Goal: Transaction & Acquisition: Purchase product/service

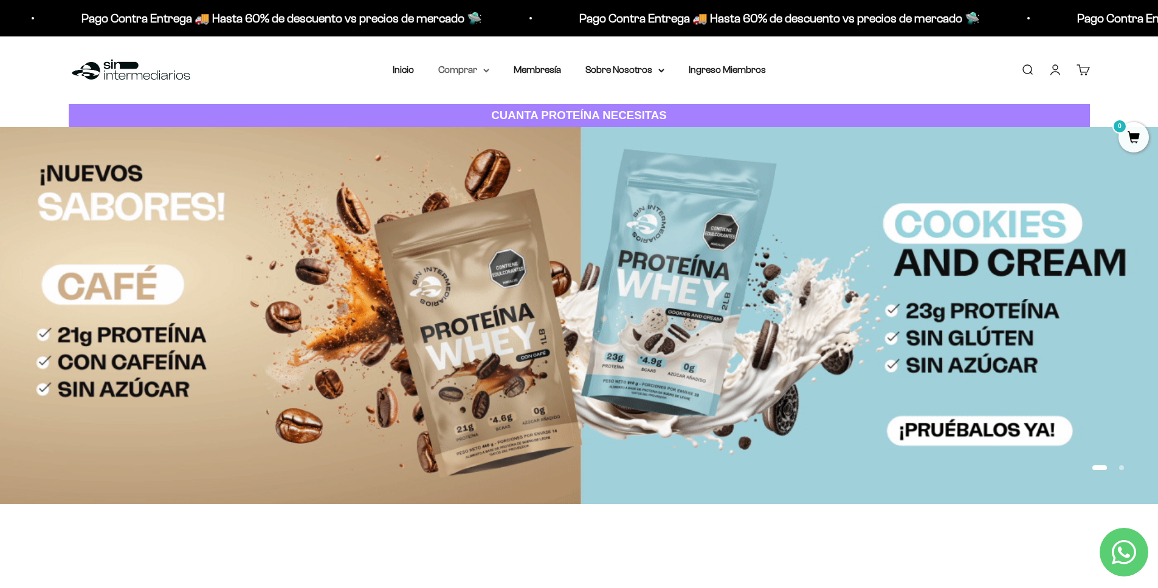
click at [456, 72] on summary "Comprar" at bounding box center [463, 70] width 51 height 16
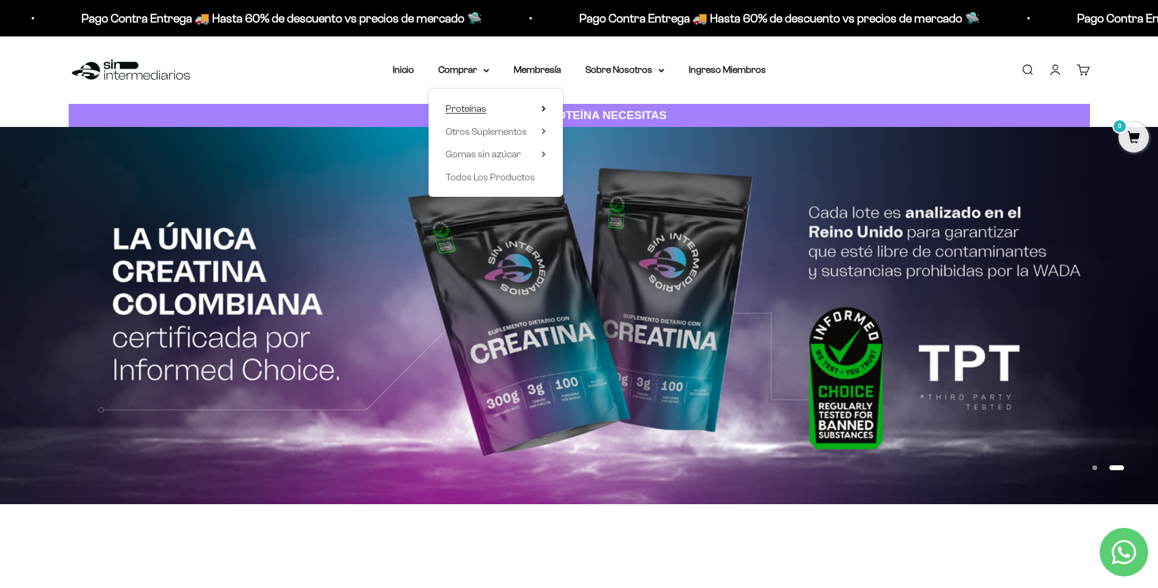
click at [480, 114] on span "Proteínas" at bounding box center [465, 109] width 41 height 16
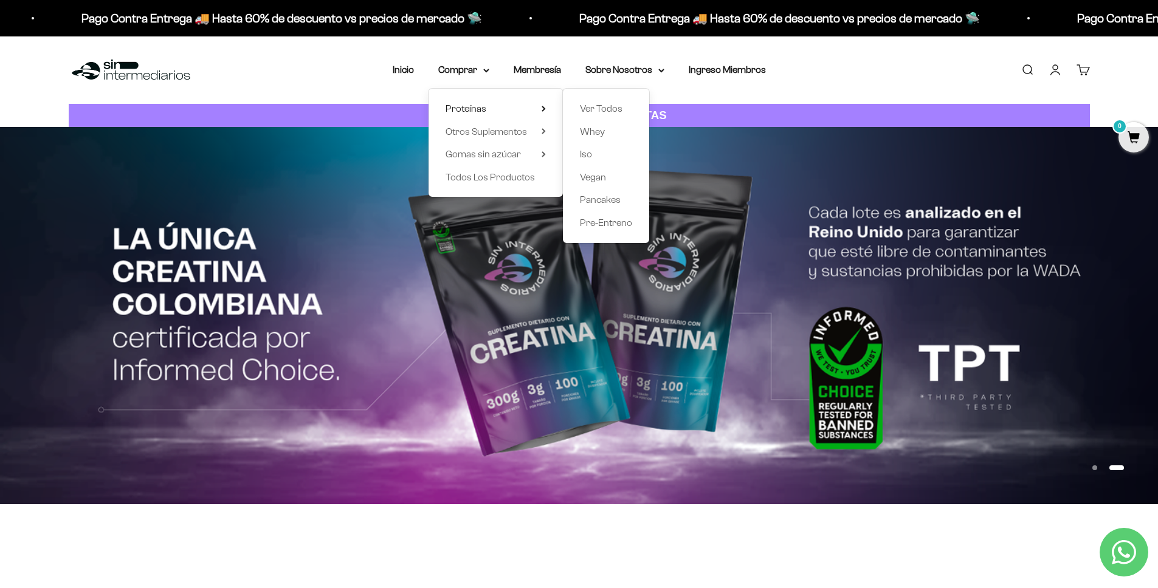
click at [1054, 72] on link "Iniciar sesión" at bounding box center [1054, 69] width 13 height 13
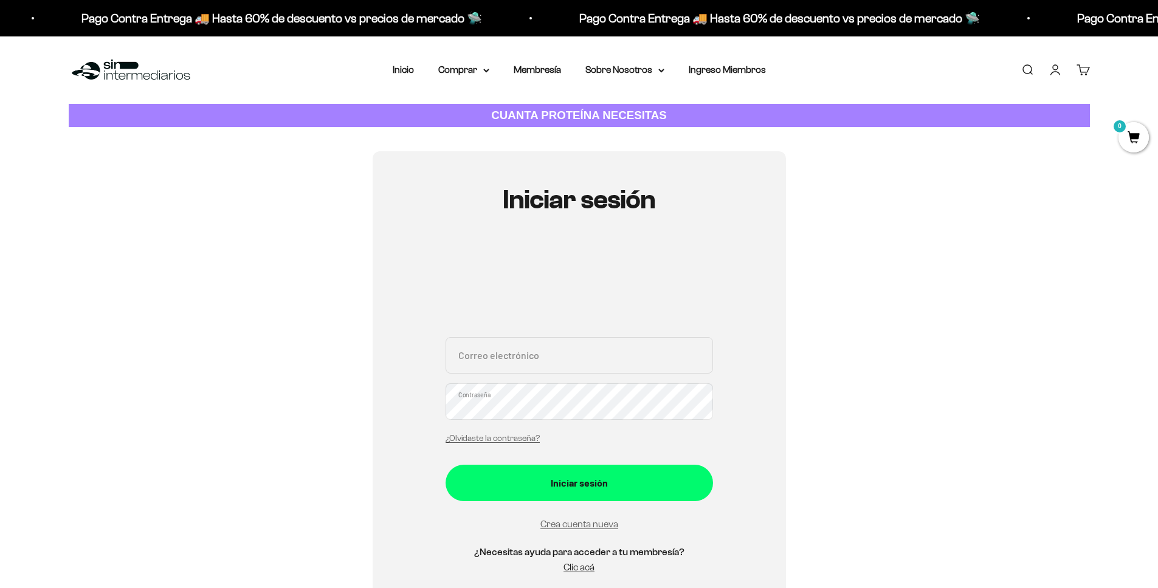
click at [502, 365] on input "Correo electrónico" at bounding box center [578, 355] width 267 height 36
type input "[EMAIL_ADDRESS][DOMAIN_NAME]"
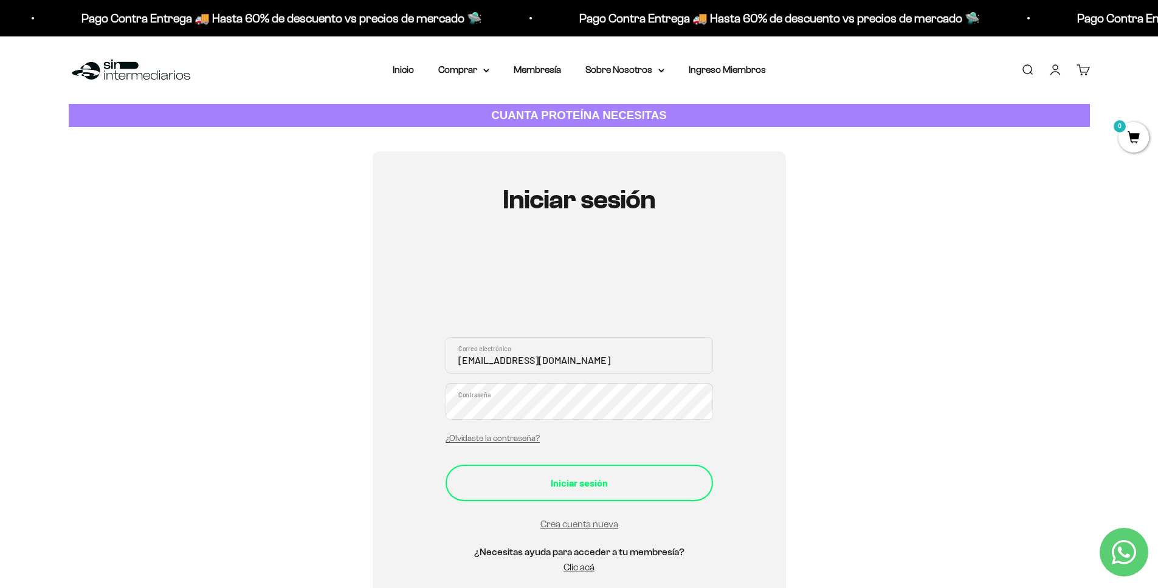
click at [561, 489] on div "Iniciar sesión" at bounding box center [579, 483] width 219 height 16
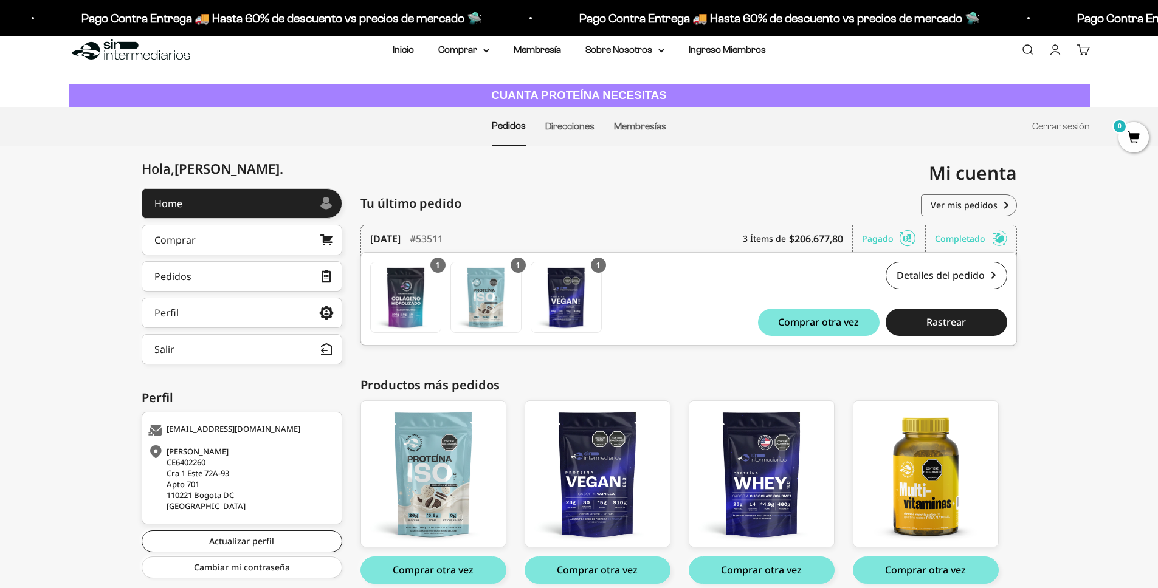
scroll to position [74, 0]
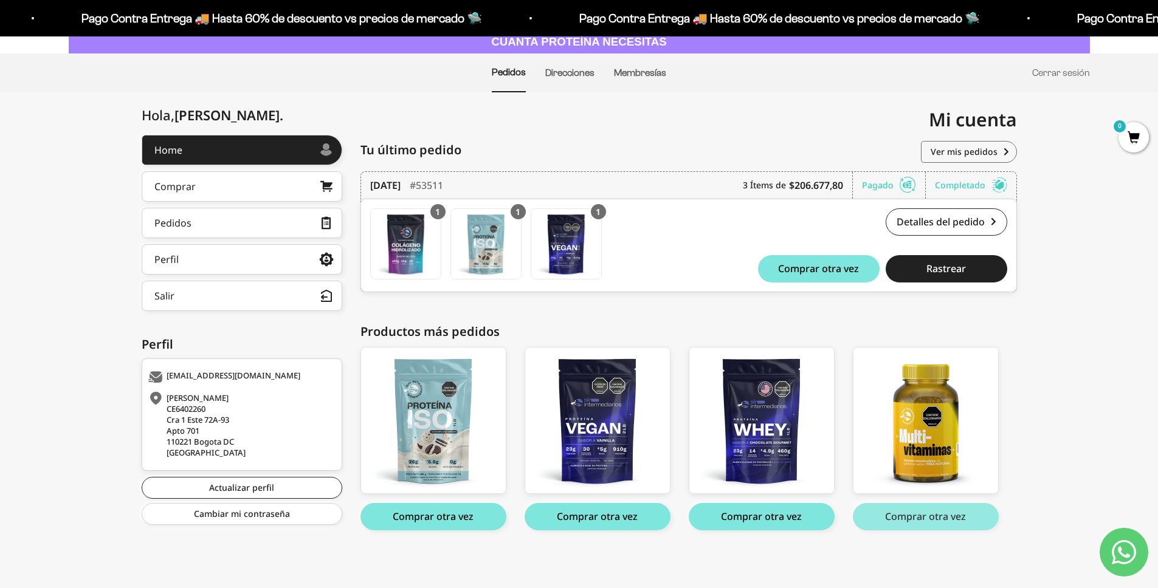
click at [947, 516] on button "Comprar otra vez" at bounding box center [926, 516] width 146 height 27
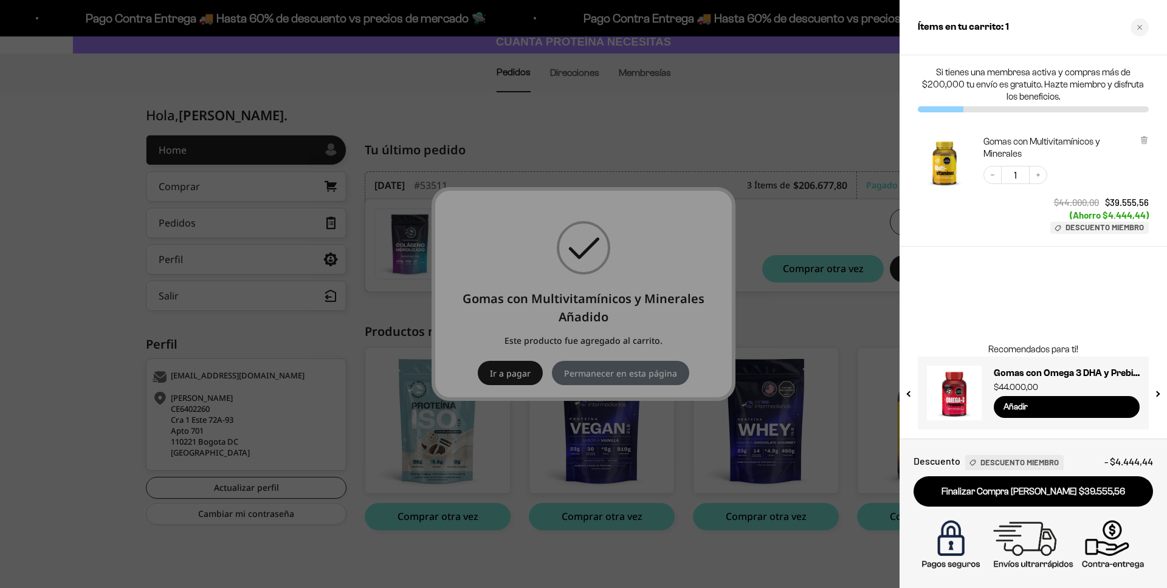
click at [846, 137] on div at bounding box center [583, 294] width 1167 height 588
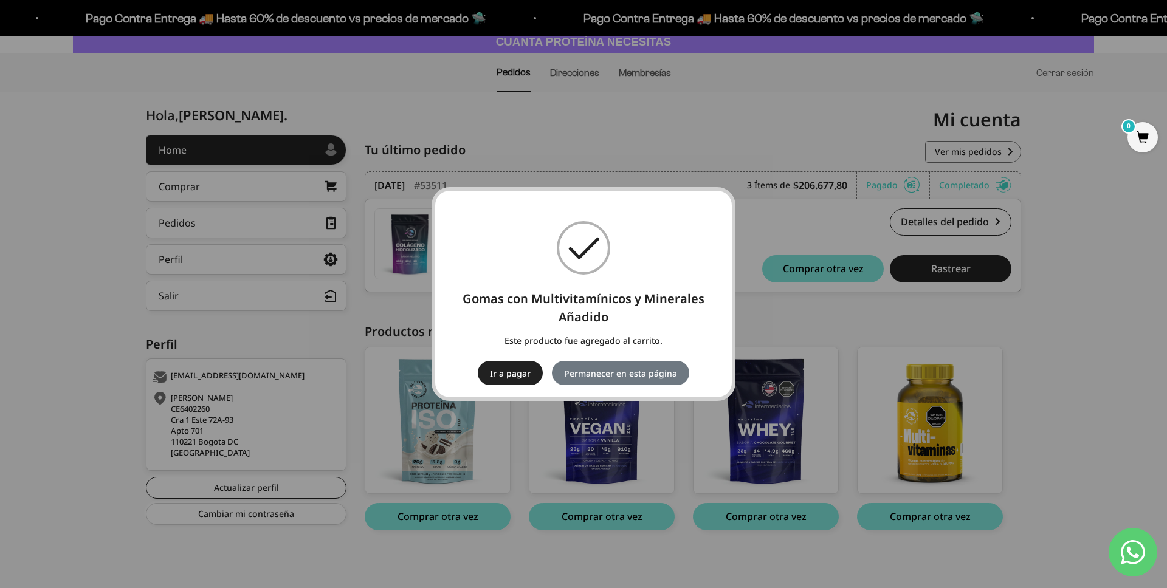
click at [1016, 79] on div "× Gomas con Multivitamínicos y Minerales Añadido Este producto fue agregado al …" at bounding box center [583, 294] width 1167 height 588
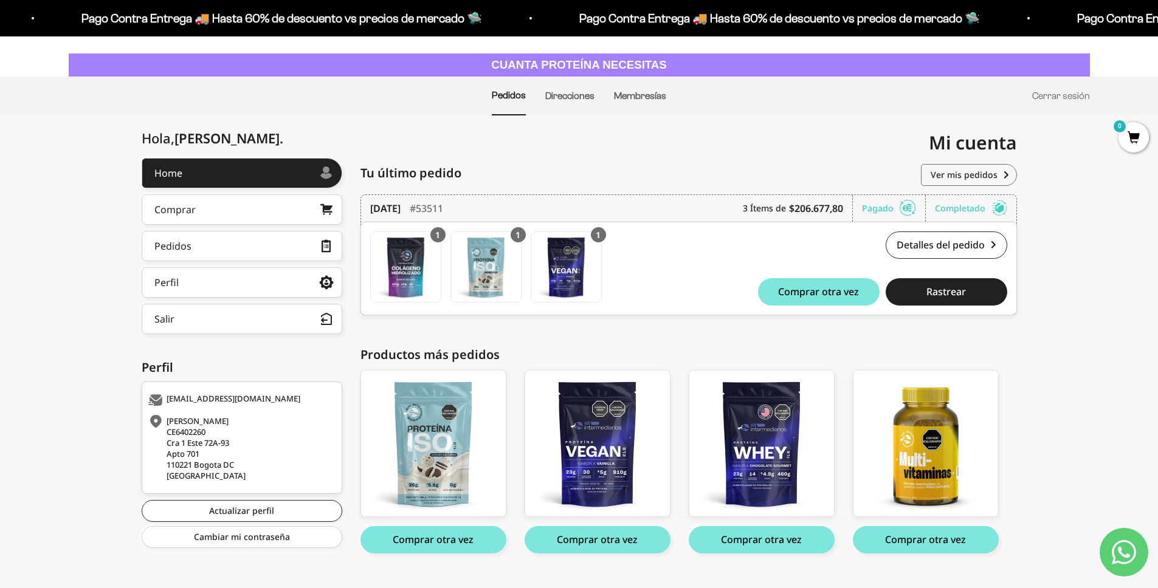
scroll to position [0, 0]
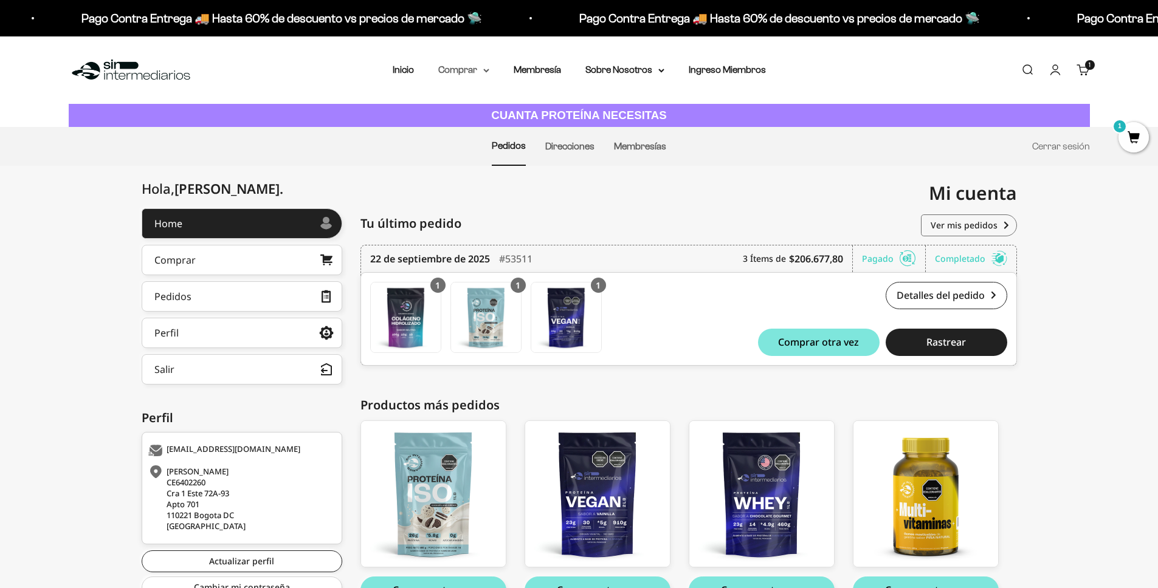
click at [476, 71] on summary "Comprar" at bounding box center [463, 70] width 51 height 16
click at [545, 111] on icon at bounding box center [544, 109] width 4 height 6
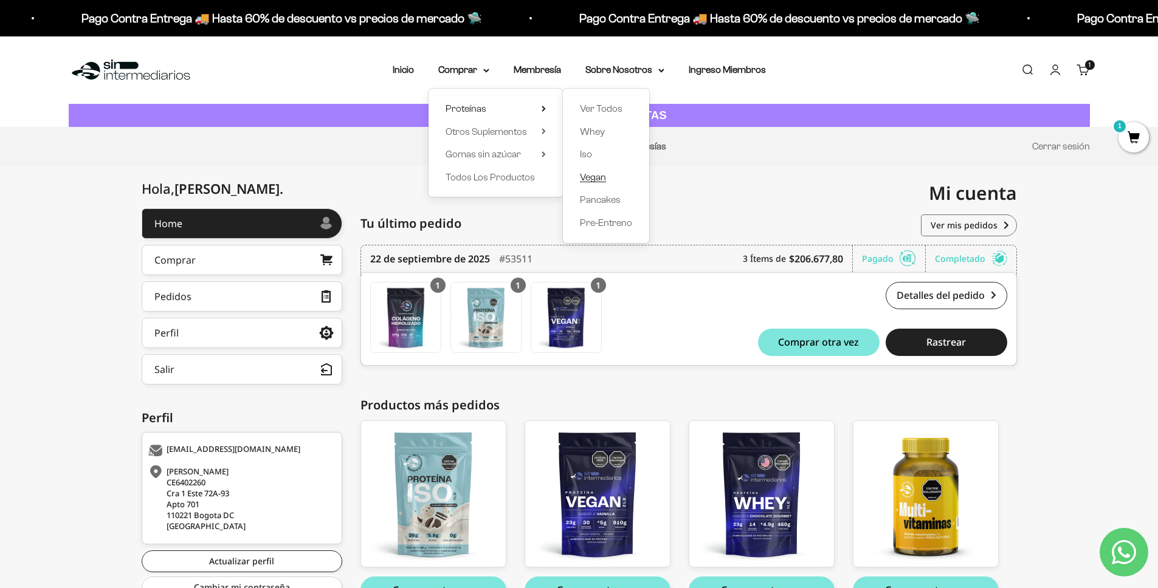
click at [591, 176] on span "Vegan" at bounding box center [593, 177] width 26 height 10
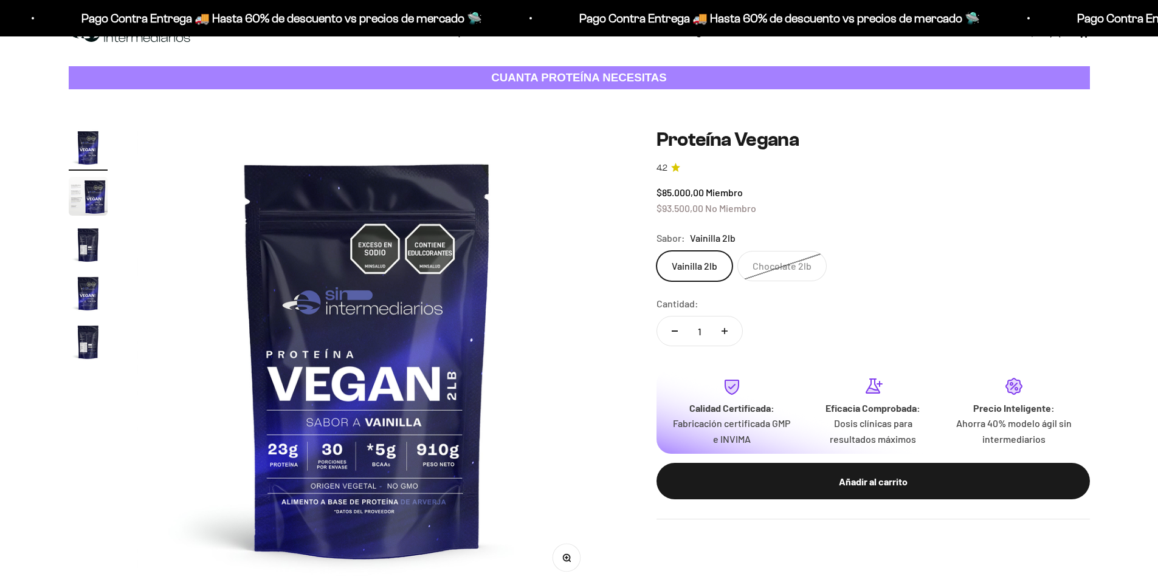
scroll to position [39, 0]
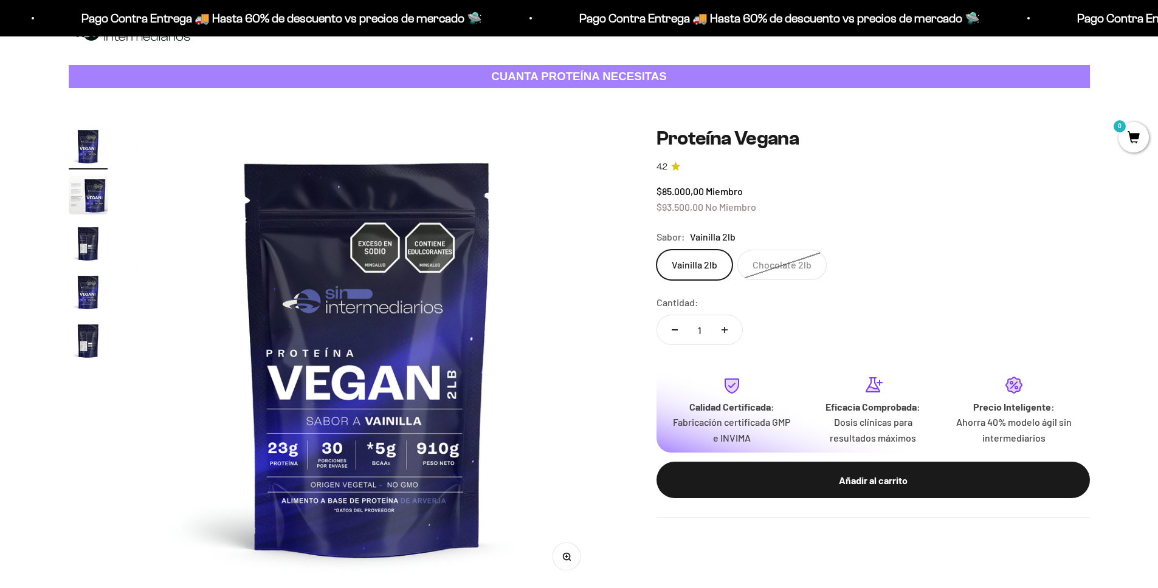
click at [692, 278] on label "Vainilla 2lb" at bounding box center [694, 265] width 76 height 30
click at [656, 250] on input "Vainilla 2lb" at bounding box center [656, 249] width 1 height 1
click at [692, 261] on label "Vainilla 2lb" at bounding box center [694, 265] width 76 height 30
click at [656, 250] on input "Vainilla 2lb" at bounding box center [656, 249] width 1 height 1
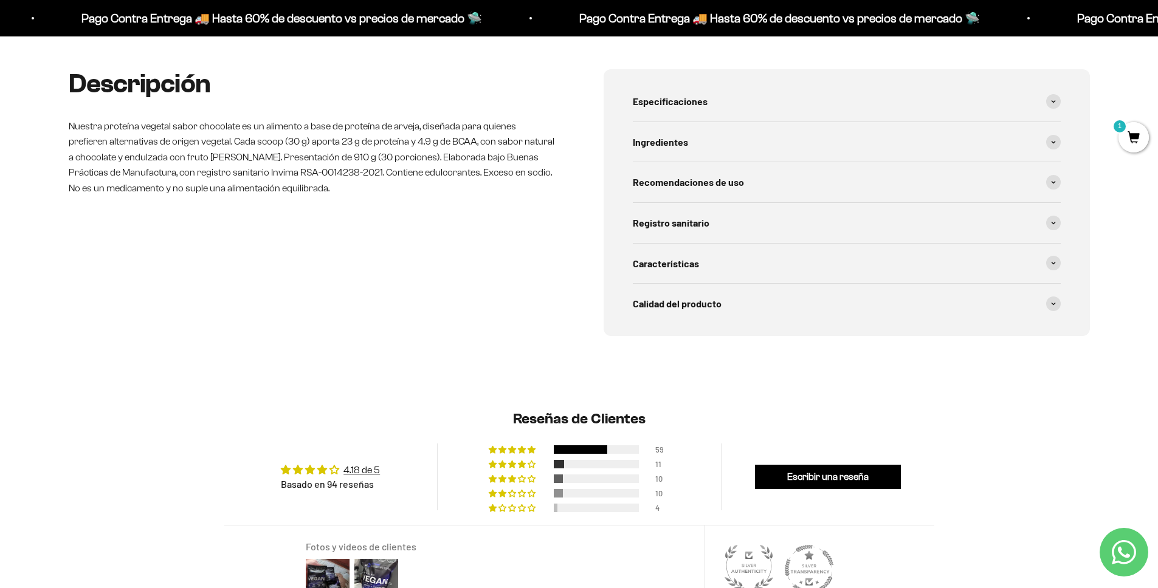
scroll to position [601, 0]
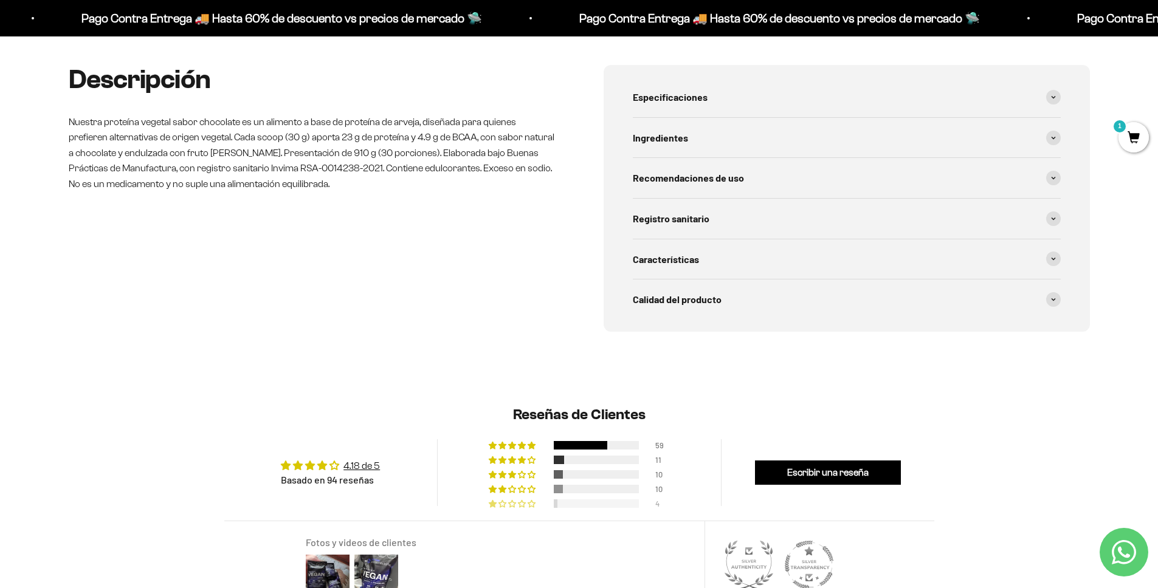
click at [523, 506] on span "4% (4) reviews with 1 star rating" at bounding box center [523, 503] width 10 height 7
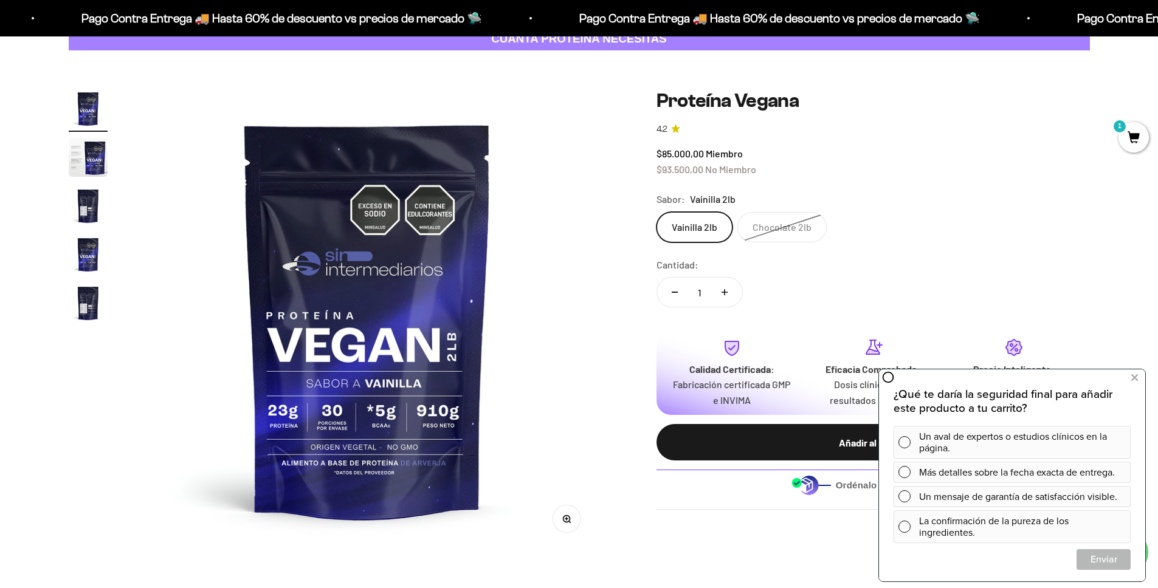
scroll to position [69, 0]
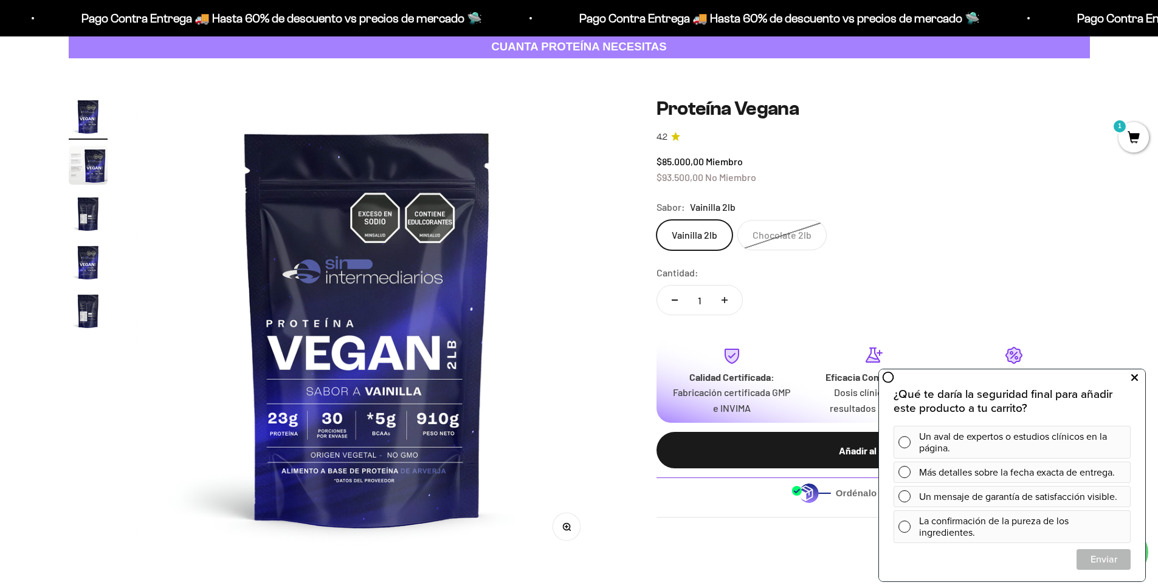
drag, startPoint x: 1133, startPoint y: 376, endPoint x: 1126, endPoint y: 372, distance: 7.9
click at [1132, 377] on icon at bounding box center [1134, 378] width 7 height 16
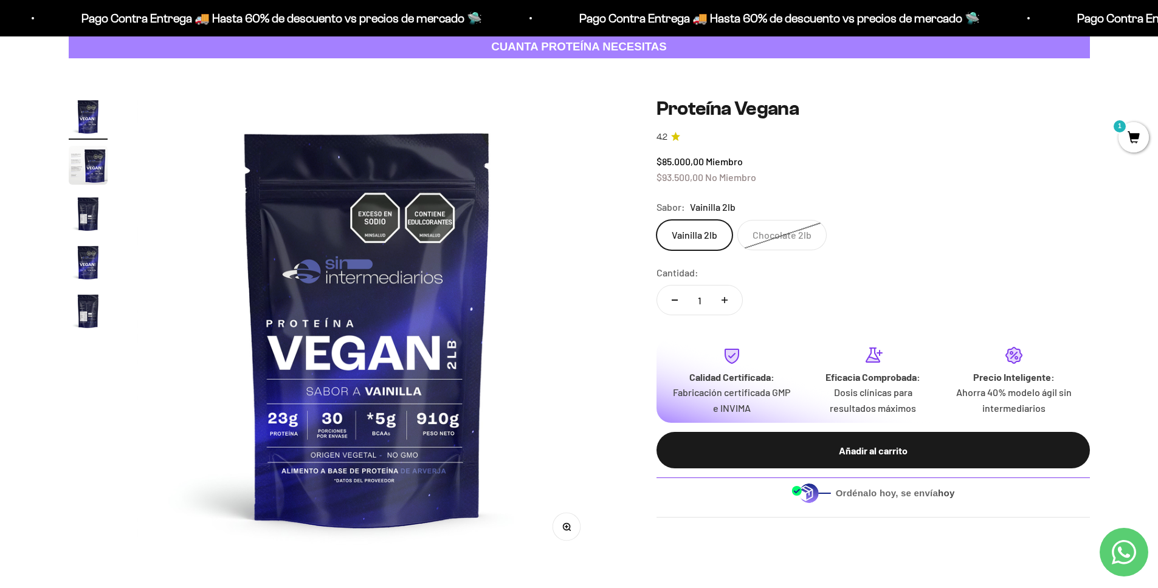
click at [734, 302] on button "Aumentar cantidad" at bounding box center [724, 300] width 35 height 29
click at [733, 302] on button "Aumentar cantidad" at bounding box center [724, 300] width 35 height 29
type input "3"
click at [743, 449] on div "Añadir al carrito" at bounding box center [873, 451] width 385 height 16
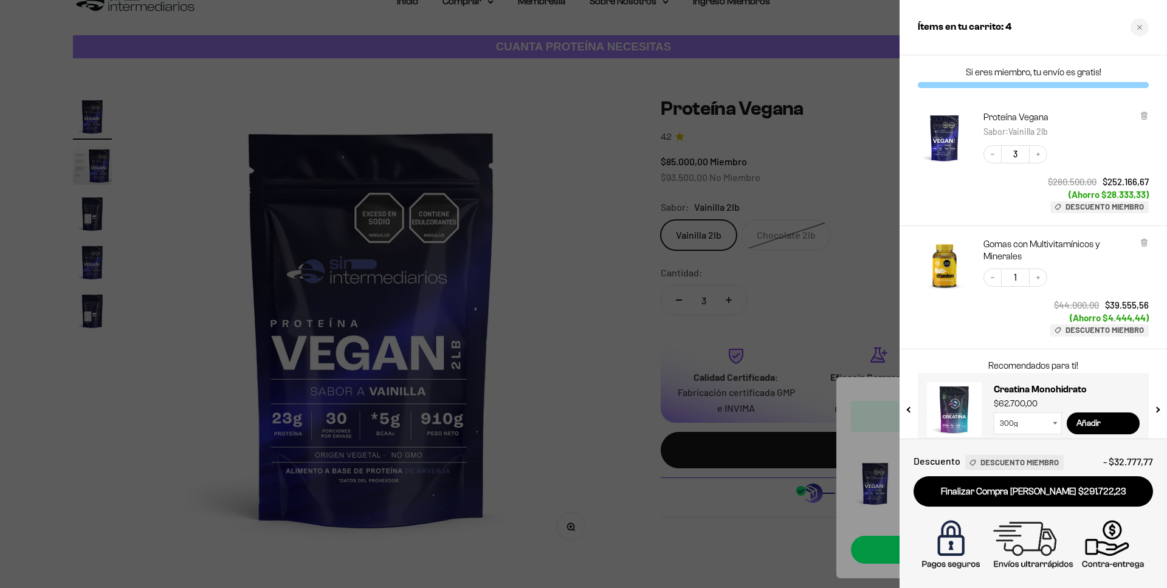
click at [601, 325] on div at bounding box center [583, 294] width 1167 height 588
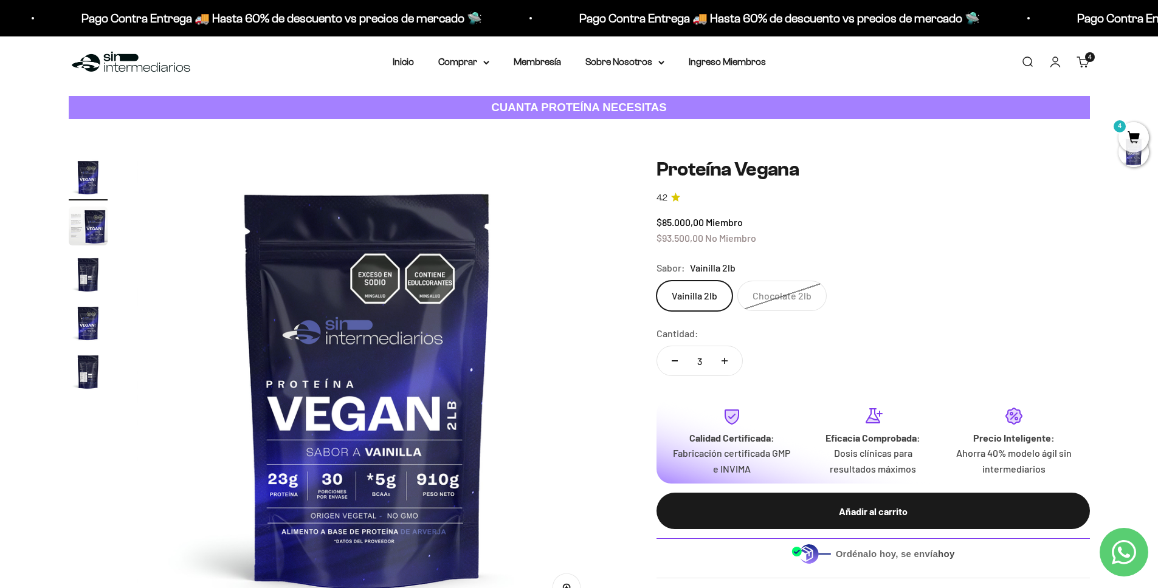
scroll to position [0, 0]
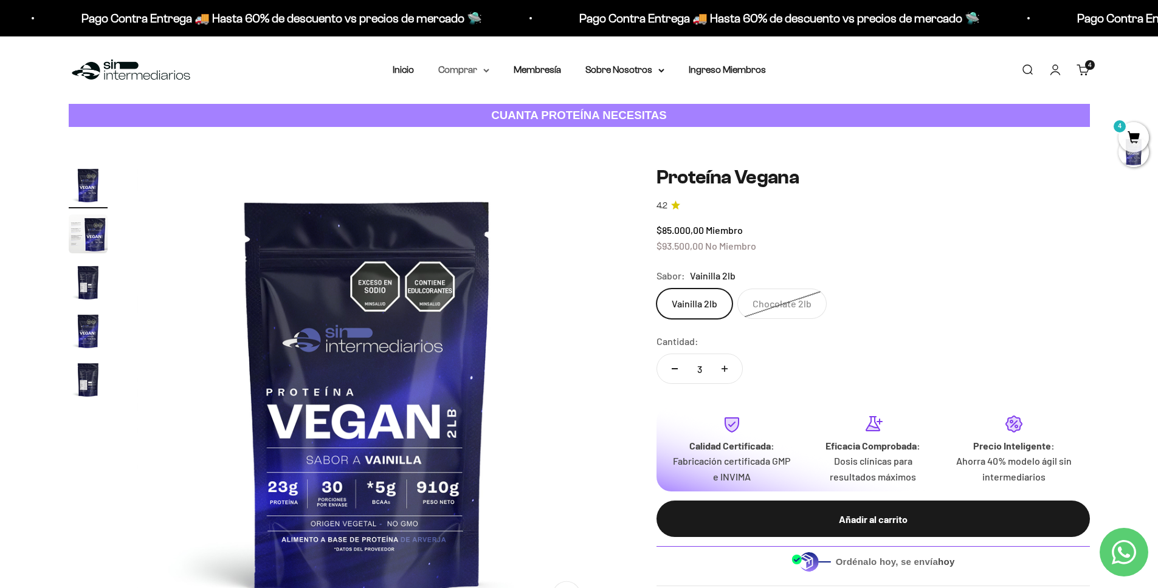
click at [462, 75] on summary "Comprar" at bounding box center [463, 70] width 51 height 16
click at [486, 111] on summary "Proteínas" at bounding box center [495, 109] width 100 height 16
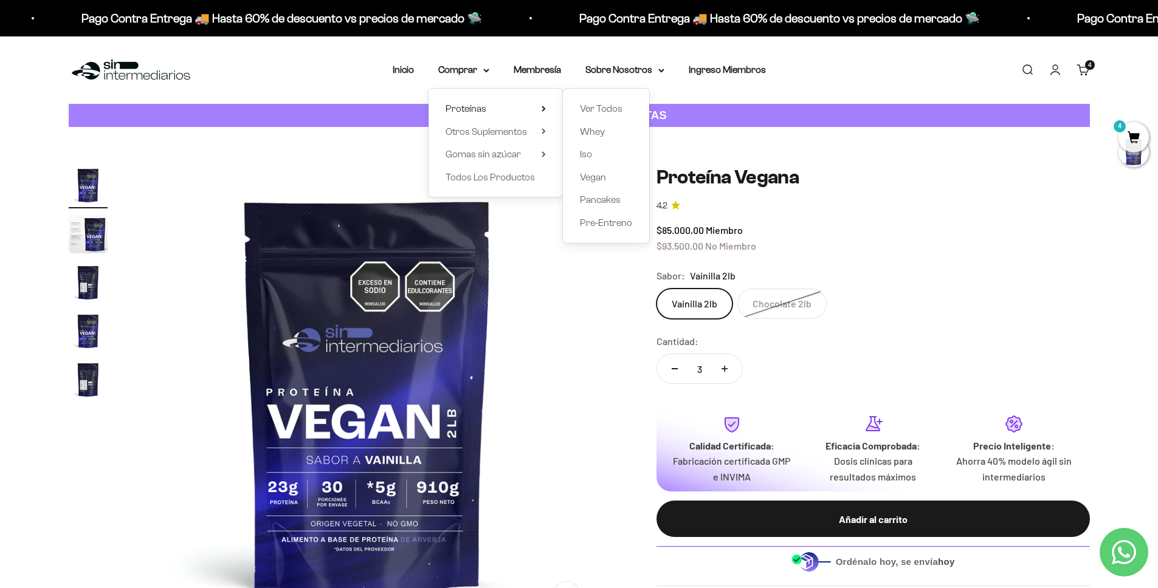
click at [822, 216] on safe-sticky "Proteína Vegana 4.2 $85.000,00 Miembro $93.500,00 No Miembro Calidad de líder, …" at bounding box center [872, 376] width 433 height 421
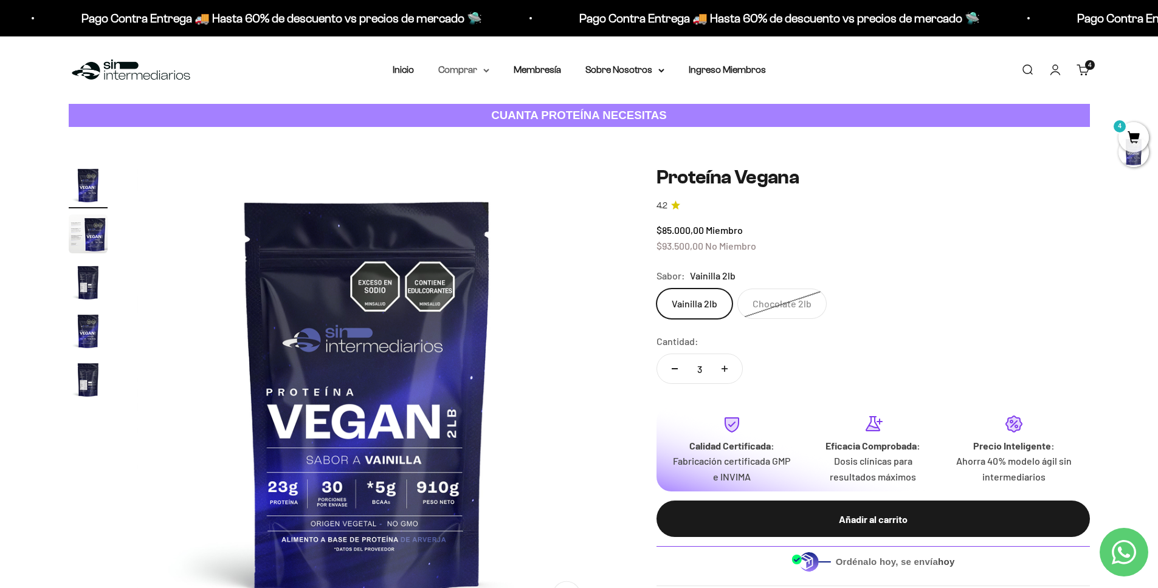
click at [448, 67] on summary "Comprar" at bounding box center [463, 70] width 51 height 16
click at [478, 125] on span "Otros Suplementos" at bounding box center [485, 132] width 81 height 16
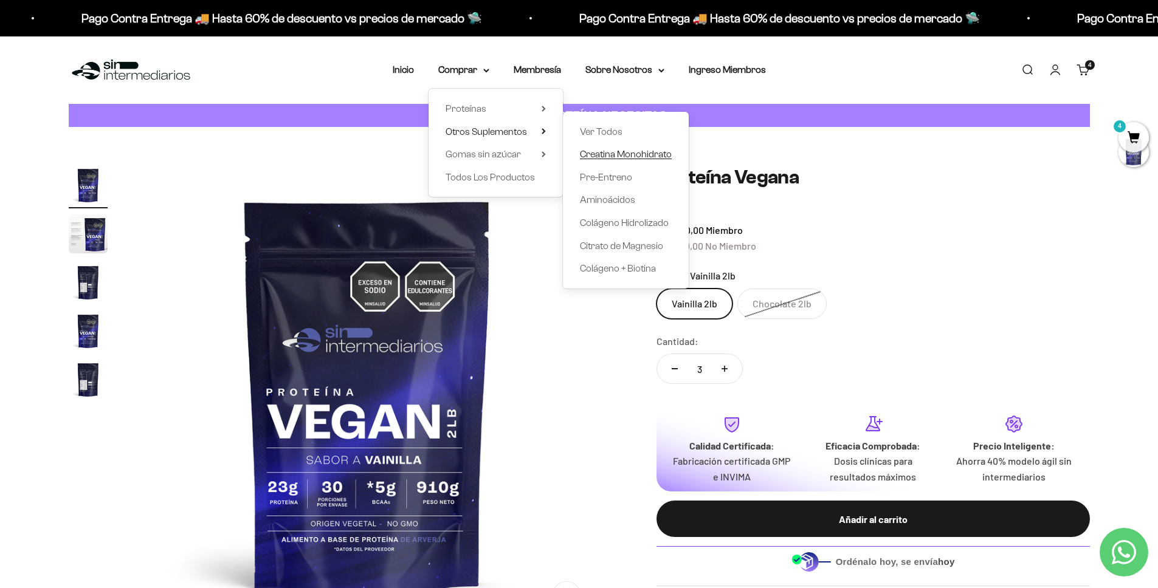
click at [619, 154] on span "Creatina Monohidrato" at bounding box center [626, 154] width 92 height 10
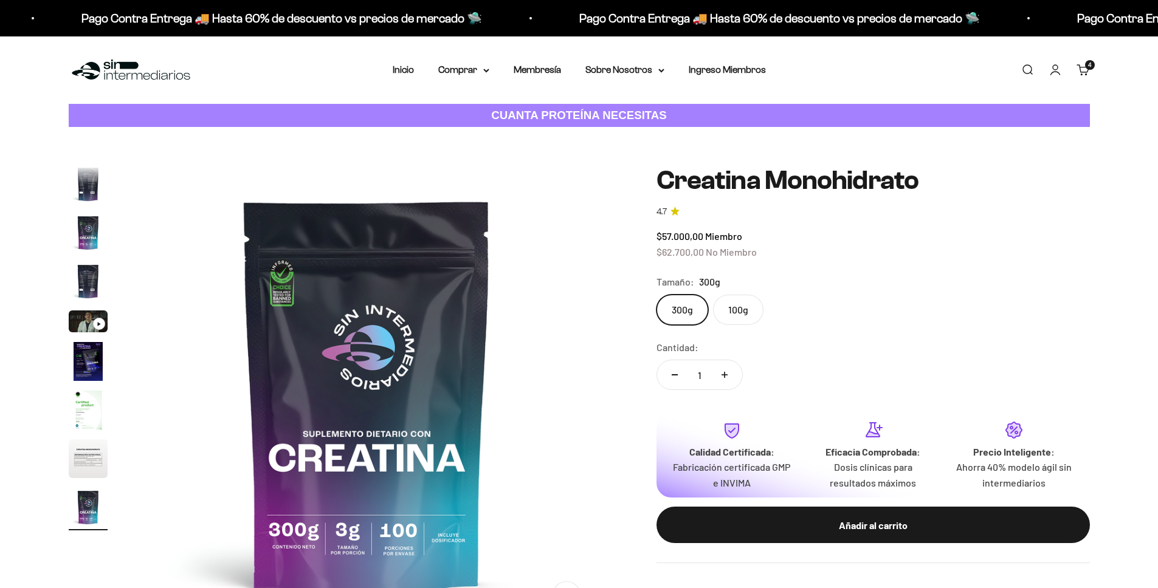
scroll to position [0, 3808]
click at [733, 318] on label "100g" at bounding box center [738, 310] width 50 height 30
click at [656, 295] on input "100g" at bounding box center [656, 294] width 1 height 1
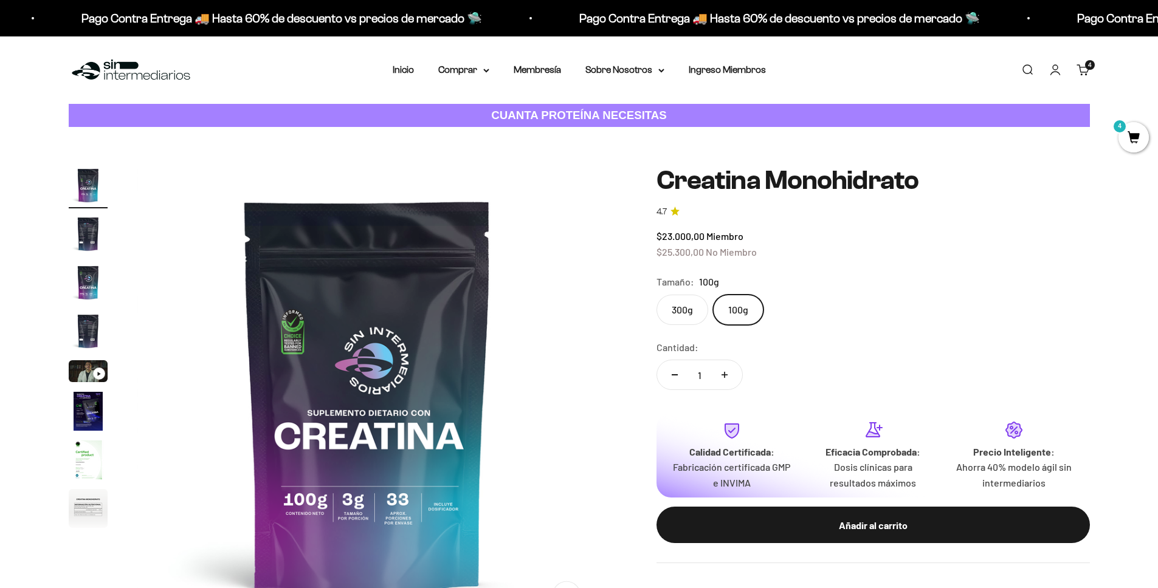
click at [691, 315] on label "300g" at bounding box center [682, 310] width 52 height 30
click at [656, 295] on input "300g" at bounding box center [656, 294] width 1 height 1
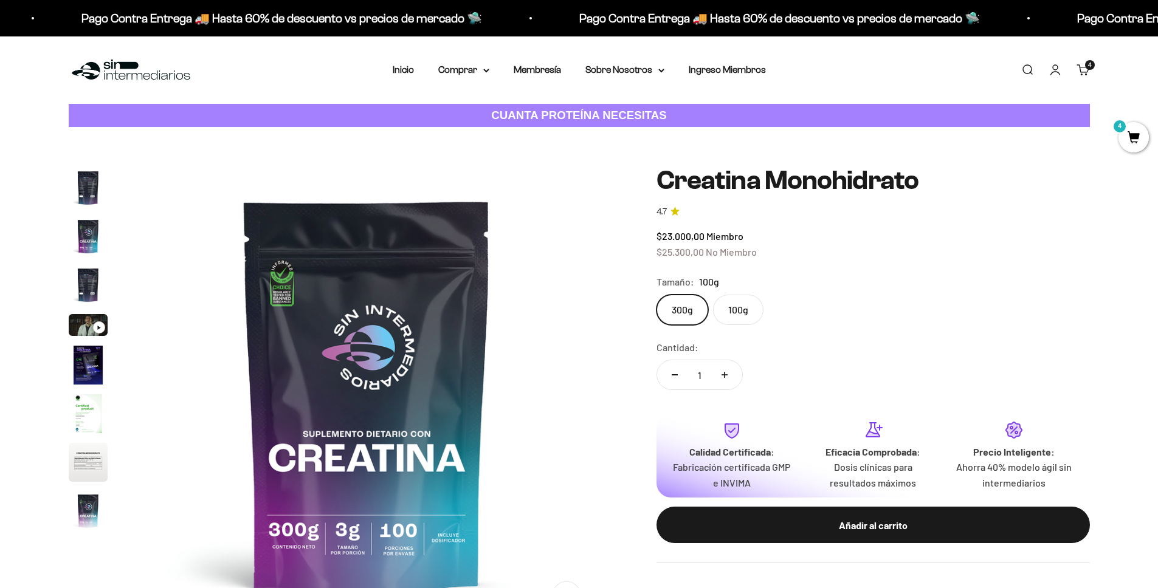
scroll to position [50, 0]
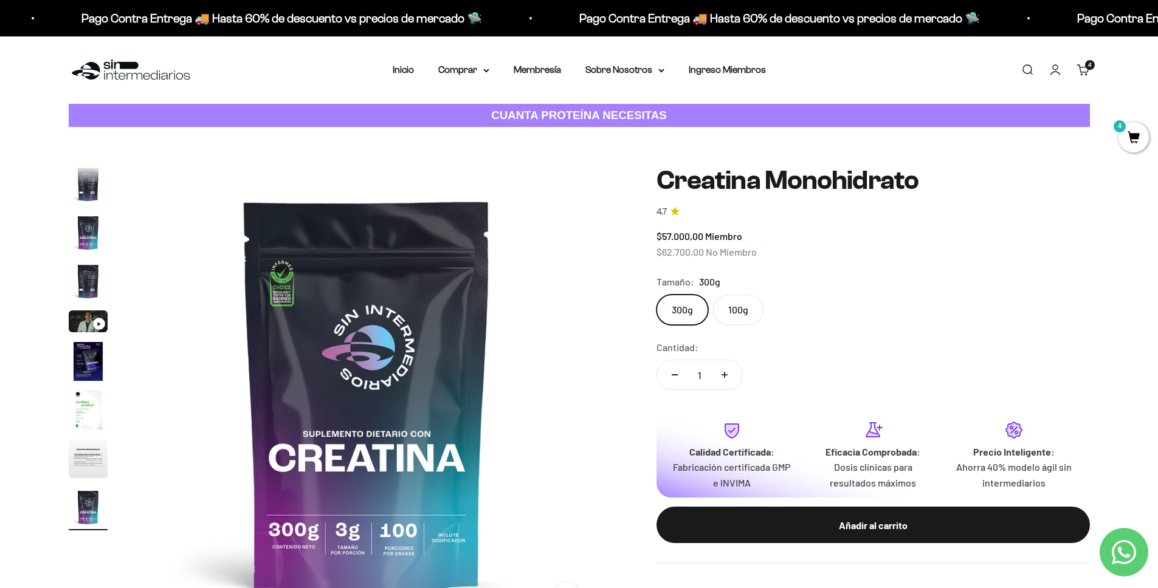
click at [723, 311] on label "100g" at bounding box center [738, 310] width 50 height 30
click at [656, 295] on input "100g" at bounding box center [656, 294] width 1 height 1
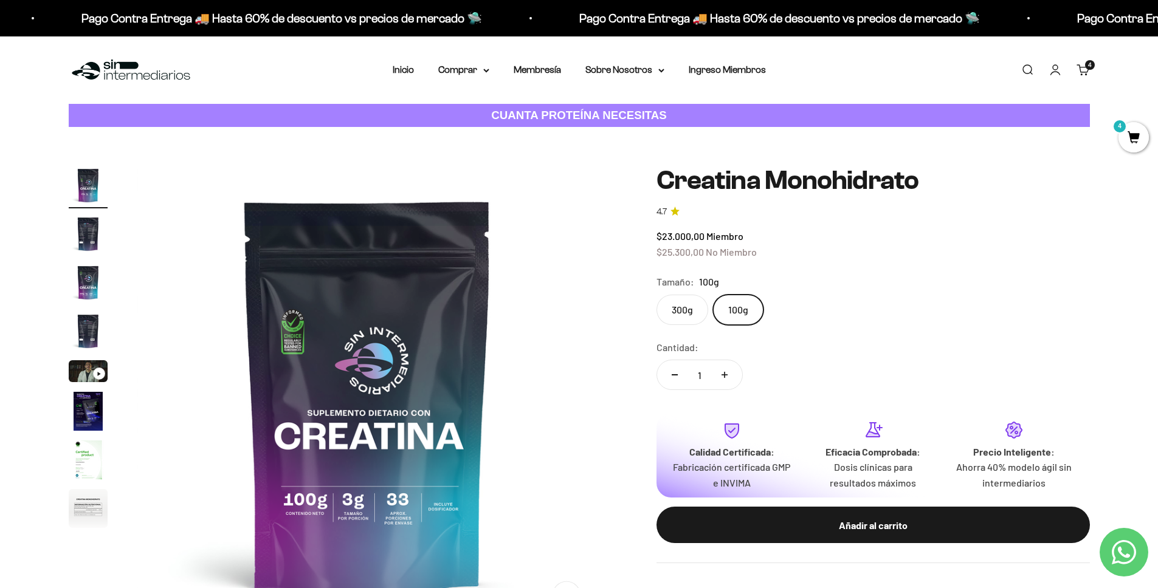
click at [697, 309] on label "300g" at bounding box center [682, 310] width 52 height 30
click at [656, 295] on input "300g" at bounding box center [656, 294] width 1 height 1
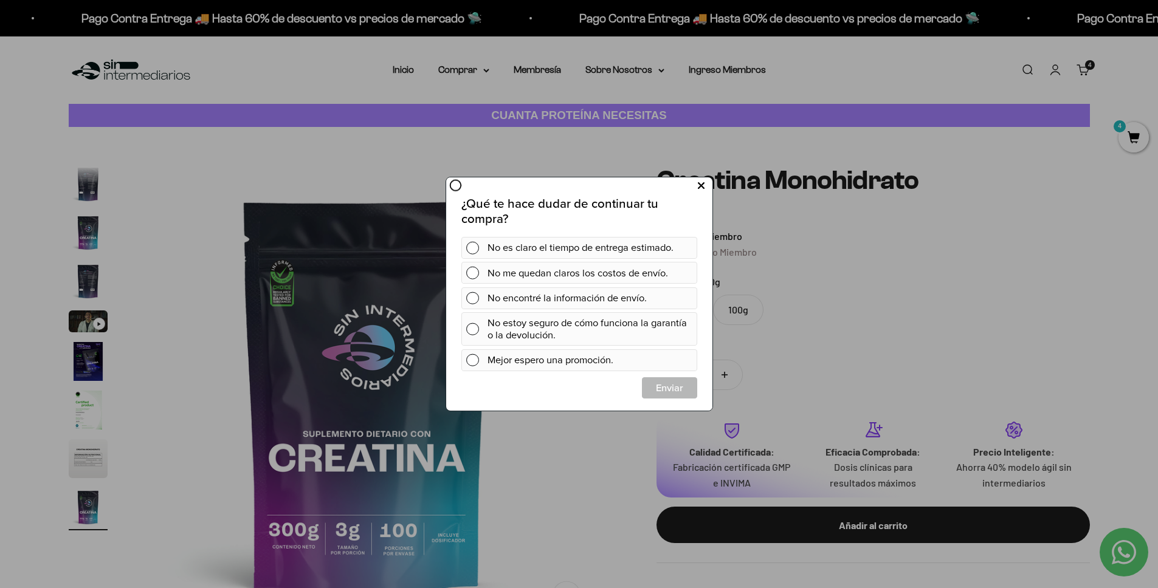
click at [703, 187] on button at bounding box center [700, 186] width 22 height 20
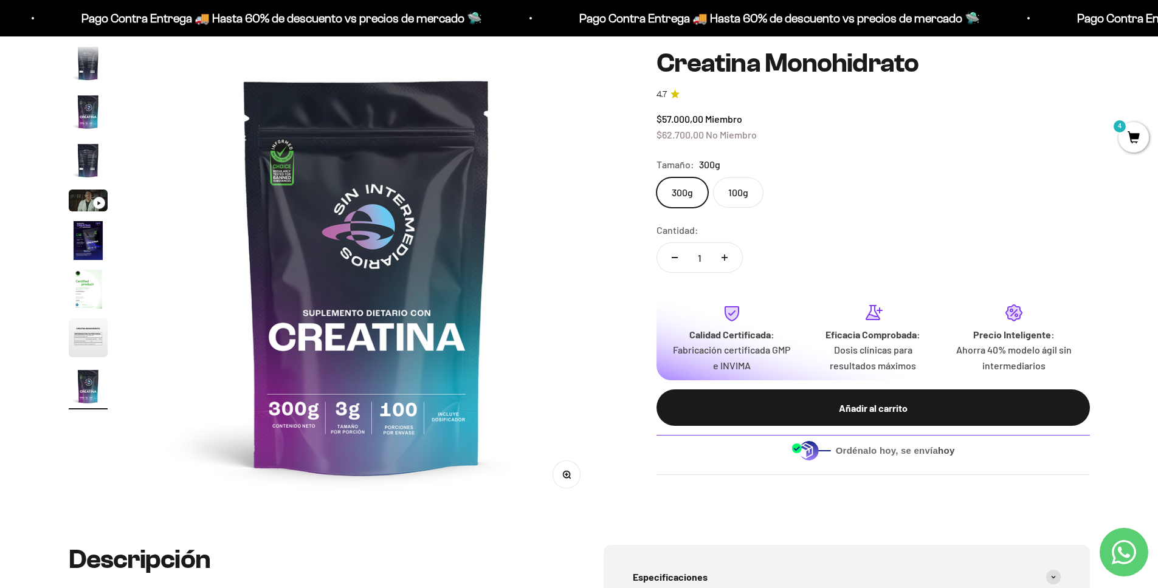
scroll to position [141, 0]
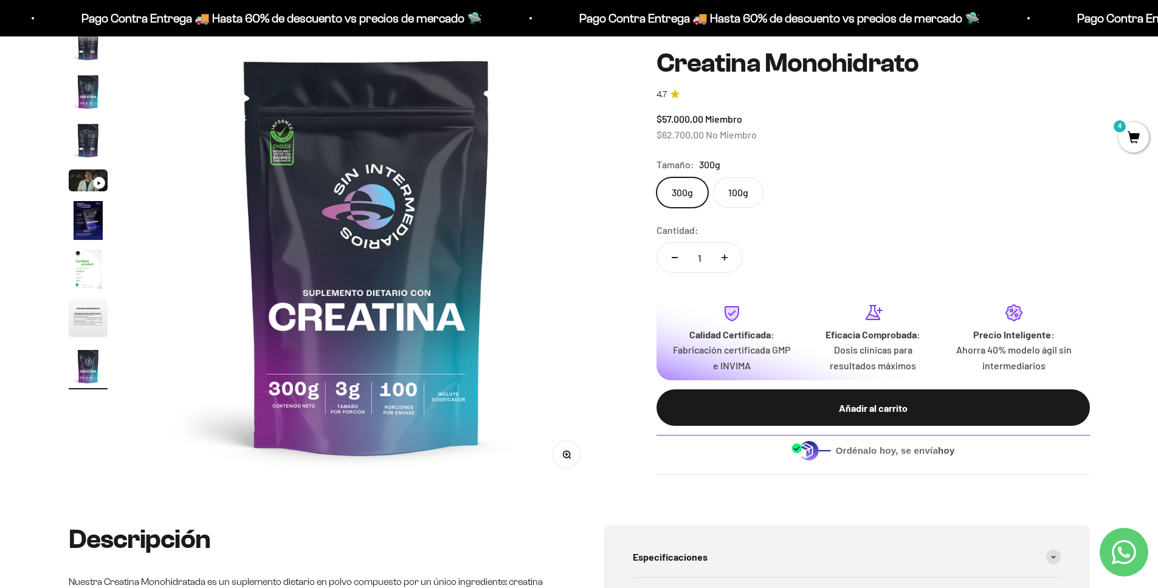
click at [834, 418] on button "Añadir al carrito" at bounding box center [872, 408] width 433 height 36
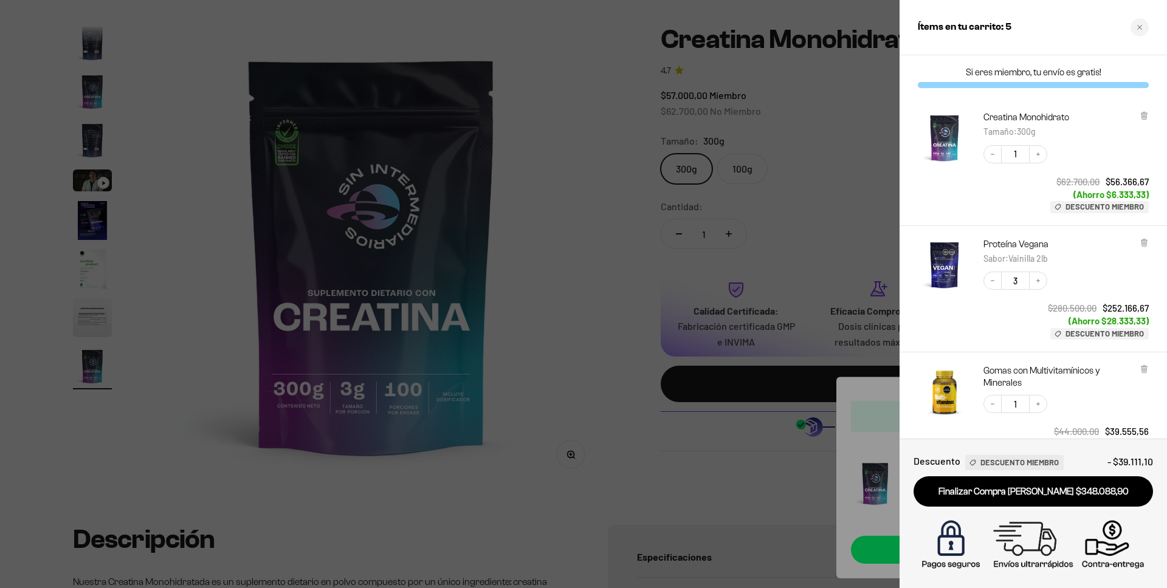
click at [686, 132] on div at bounding box center [583, 294] width 1167 height 588
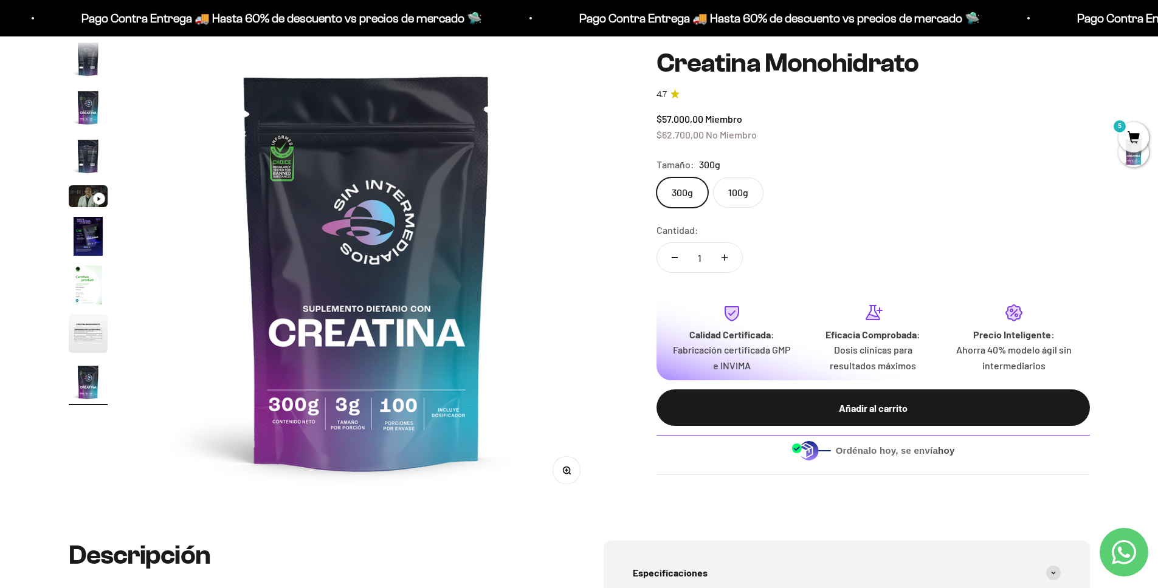
scroll to position [0, 0]
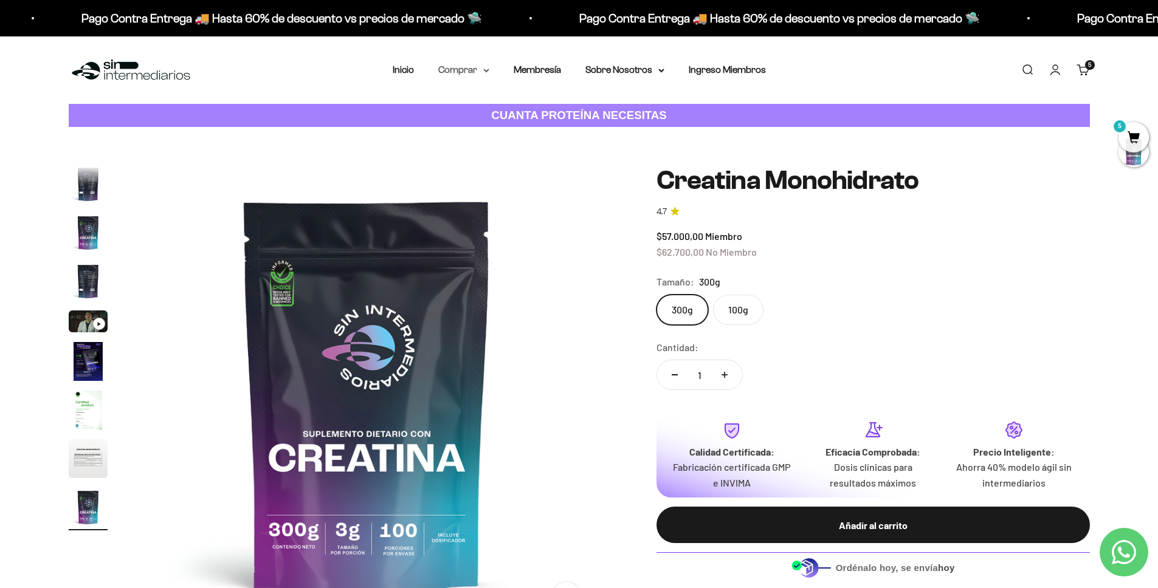
click at [456, 69] on summary "Comprar" at bounding box center [463, 70] width 51 height 16
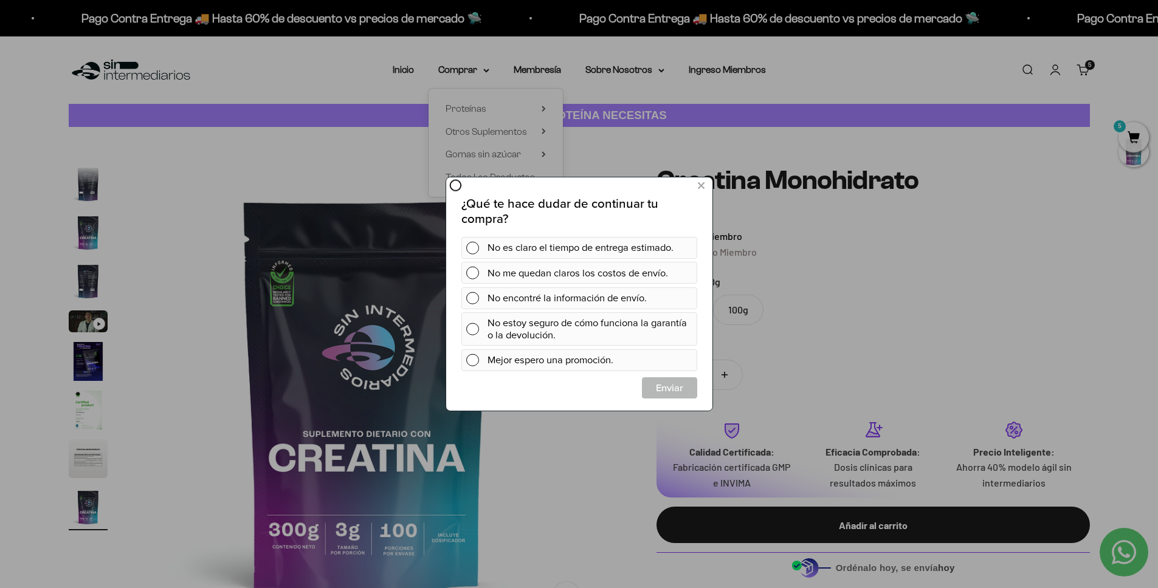
click at [553, 125] on div at bounding box center [579, 294] width 1158 height 588
click at [543, 111] on div at bounding box center [579, 294] width 1158 height 588
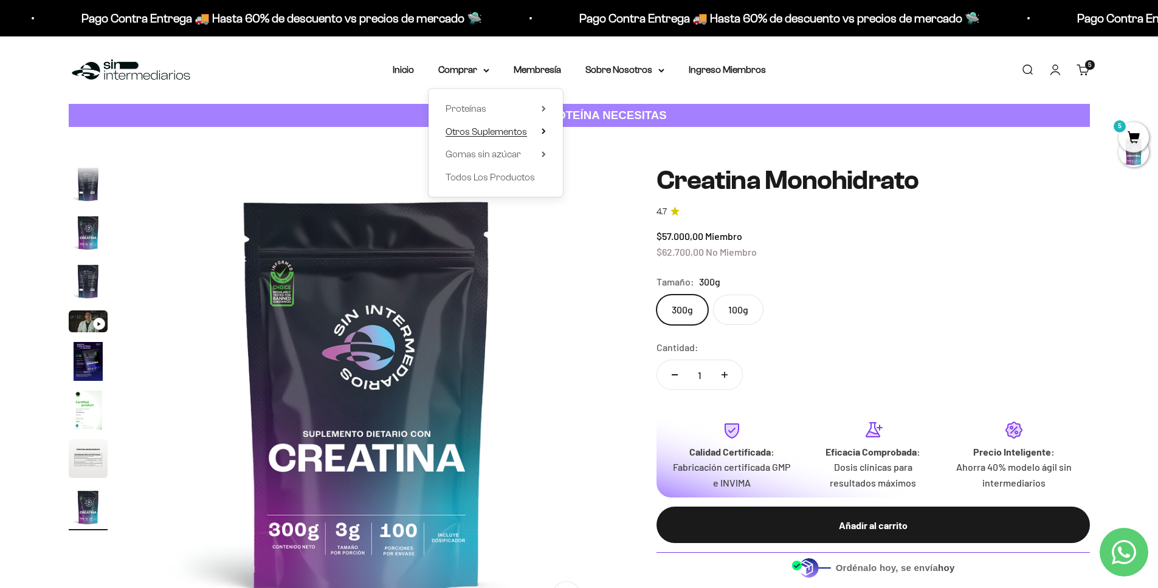
click at [536, 131] on summary "Otros Suplementos" at bounding box center [495, 132] width 100 height 16
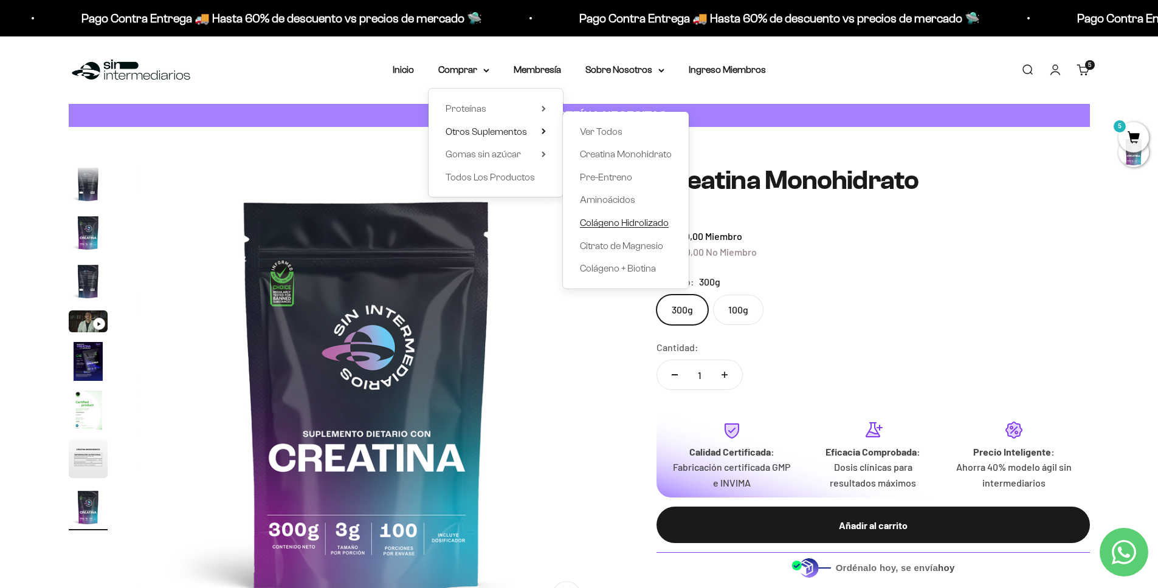
click at [635, 220] on span "Colágeno Hidrolizado" at bounding box center [624, 223] width 89 height 10
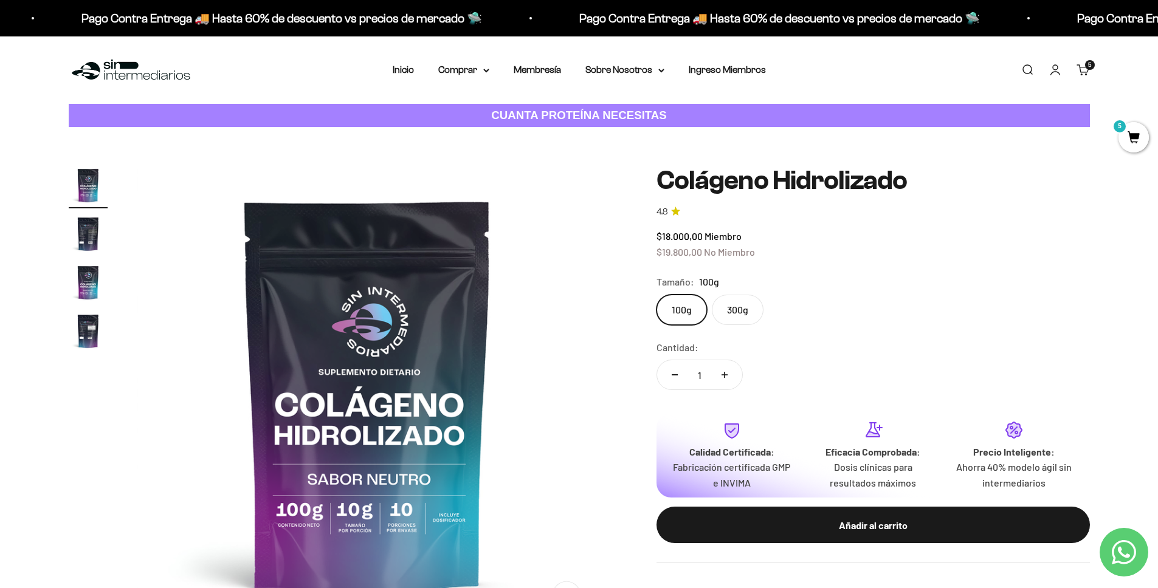
click at [731, 302] on label "300g" at bounding box center [738, 310] width 52 height 30
click at [656, 295] on input "300g" at bounding box center [656, 294] width 1 height 1
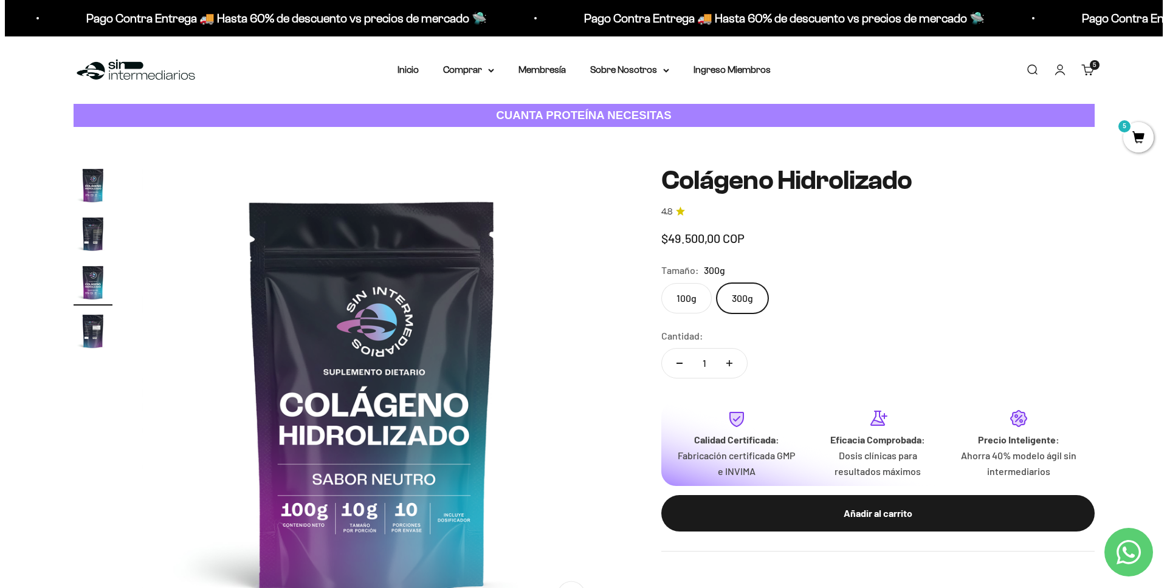
scroll to position [0, 952]
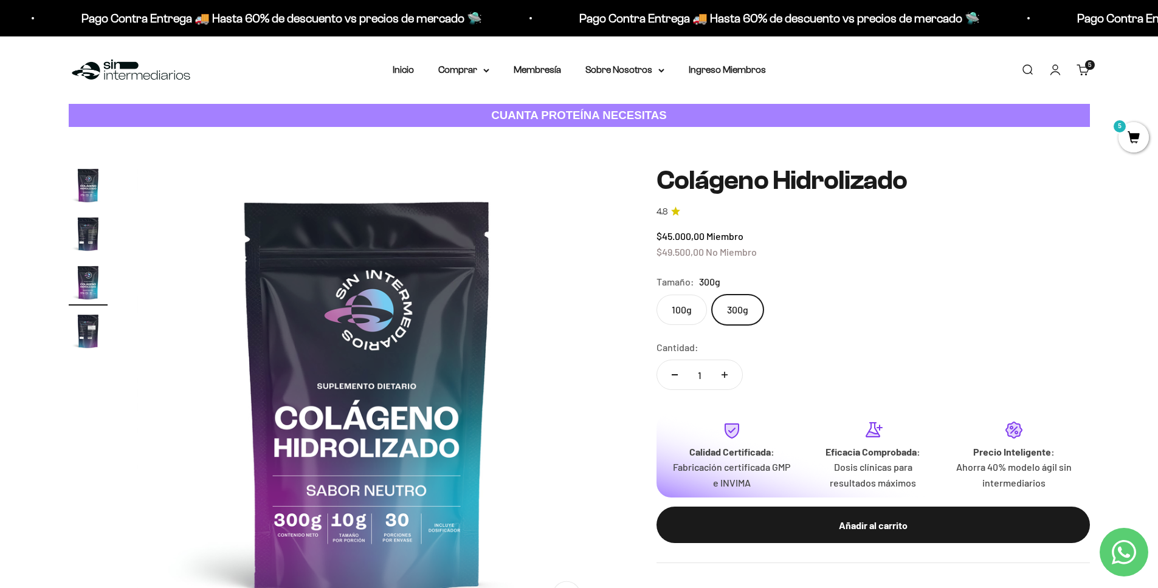
click at [723, 374] on icon "Aumentar cantidad" at bounding box center [724, 375] width 6 height 6
type input "2"
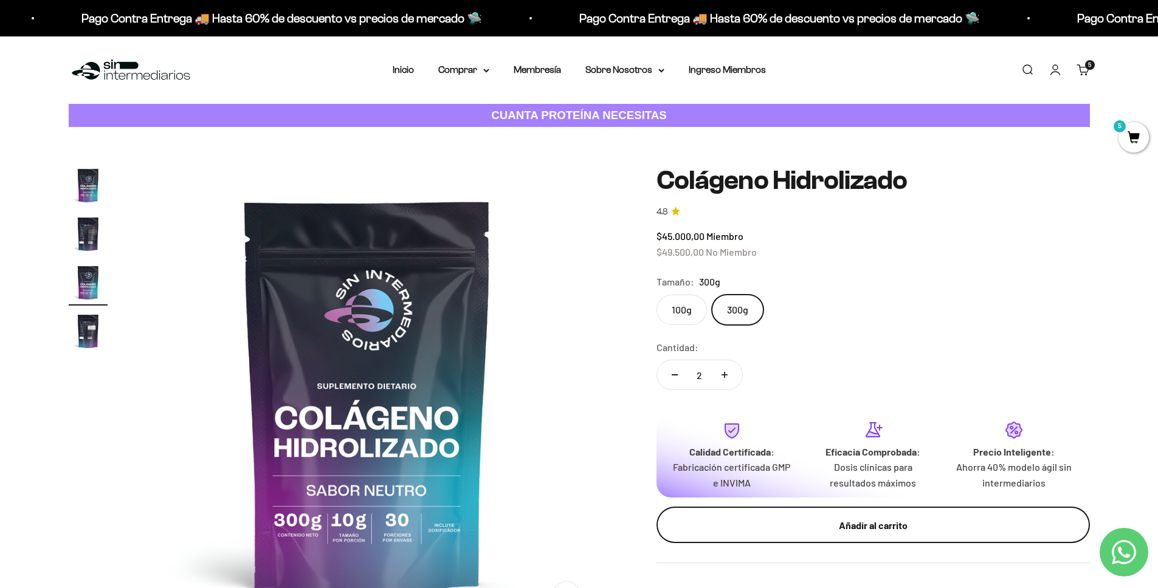
click at [803, 526] on div "Añadir al carrito" at bounding box center [873, 526] width 385 height 16
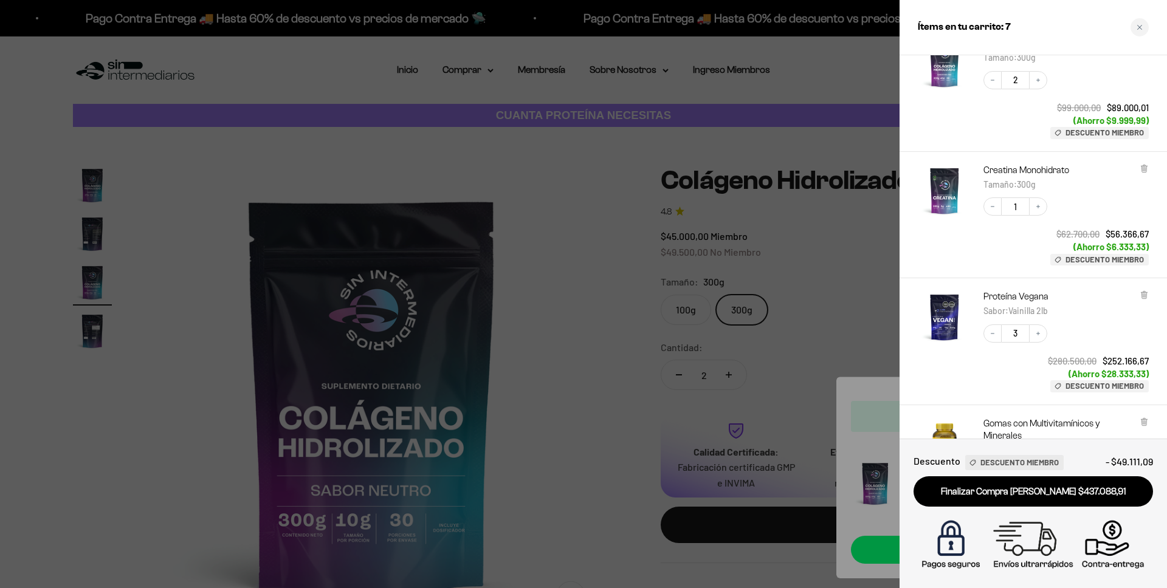
scroll to position [67, 0]
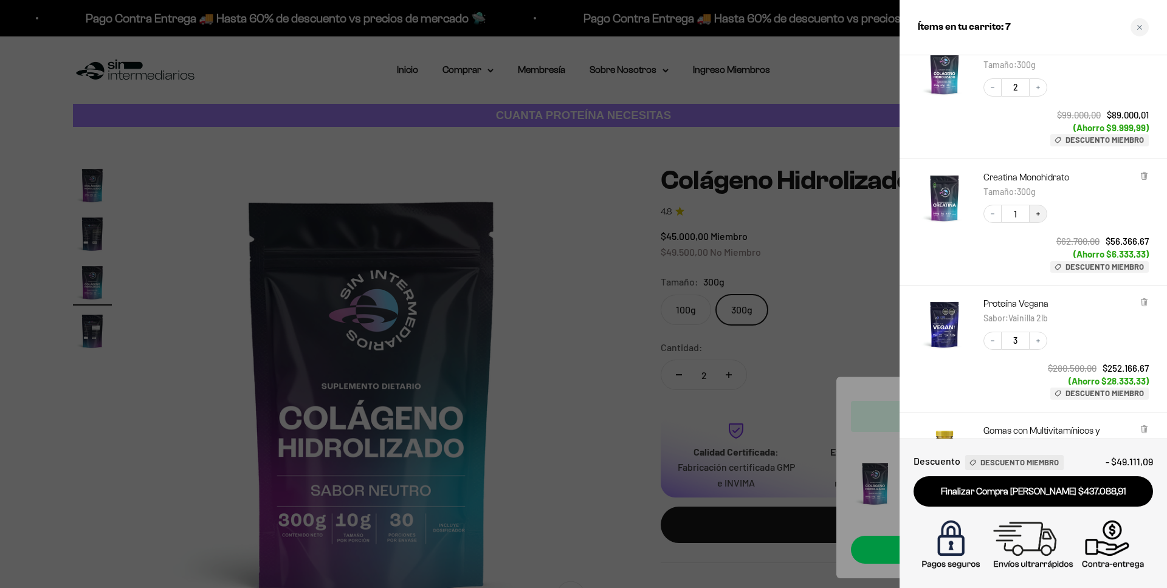
click at [1046, 214] on button "Increase quantity" at bounding box center [1038, 214] width 18 height 18
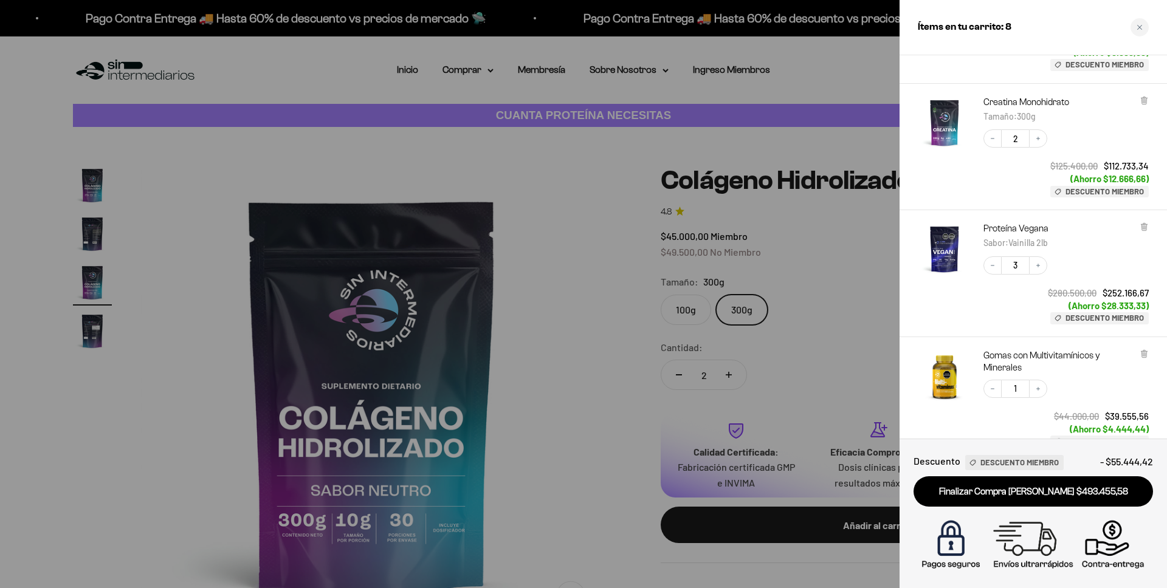
scroll to position [0, 0]
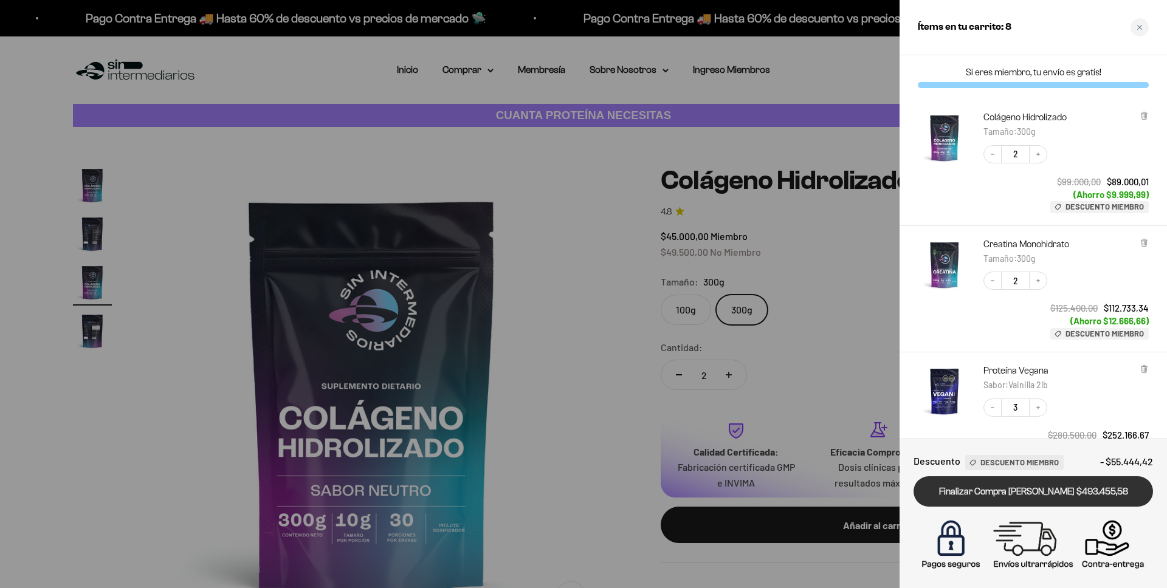
click at [977, 491] on link "Finalizar Compra [PERSON_NAME] $493.455,58" at bounding box center [1032, 491] width 239 height 31
